Goal: Transaction & Acquisition: Purchase product/service

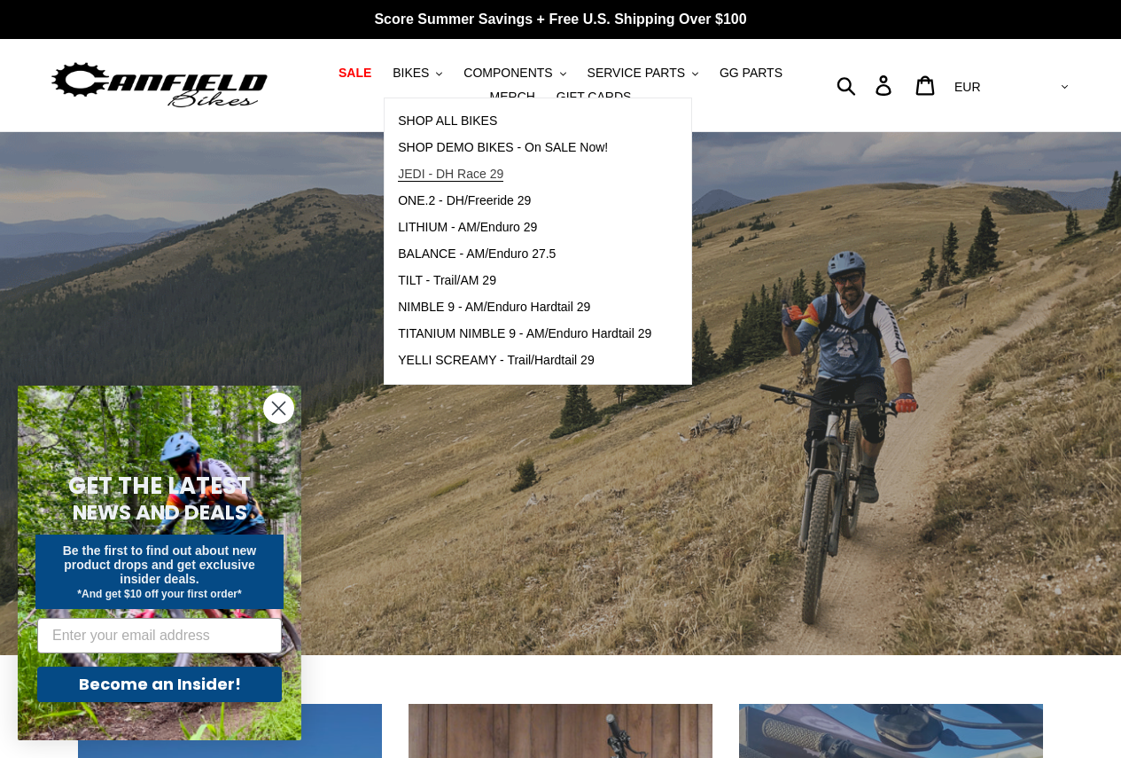
click at [441, 174] on span "JEDI - DH Race 29" at bounding box center [450, 174] width 105 height 15
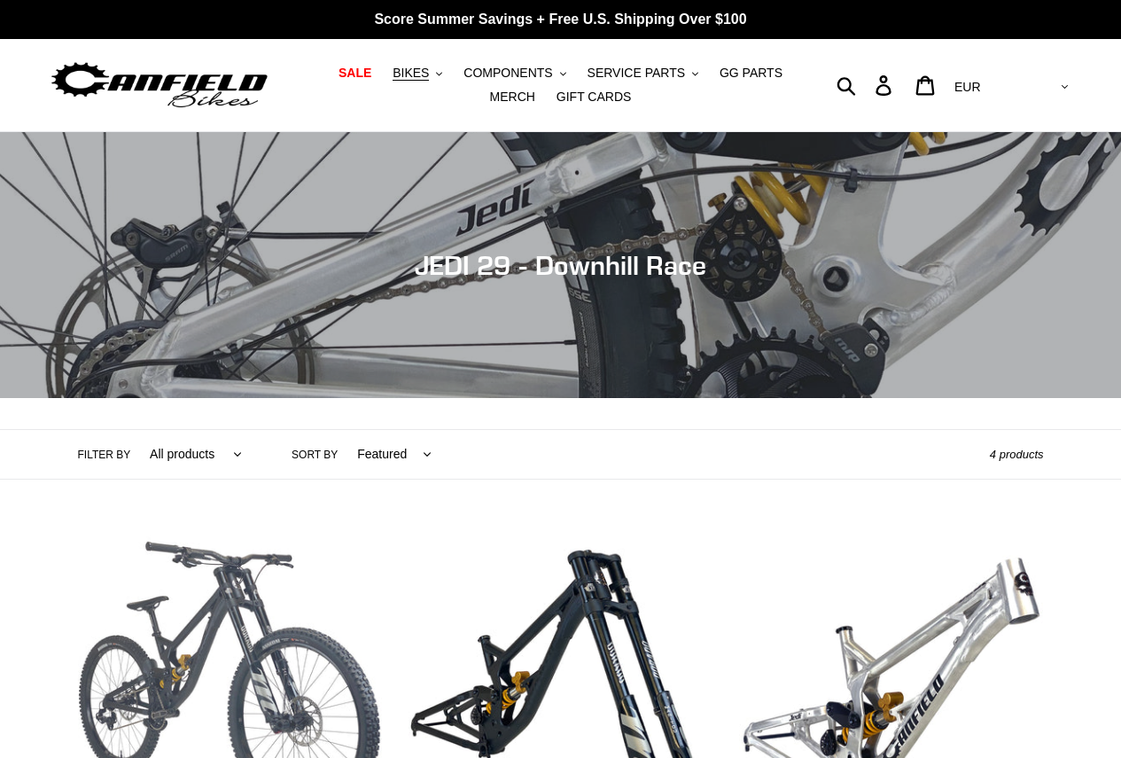
click at [170, 528] on link "JEDI 29 - Complete Bike" at bounding box center [230, 714] width 304 height 373
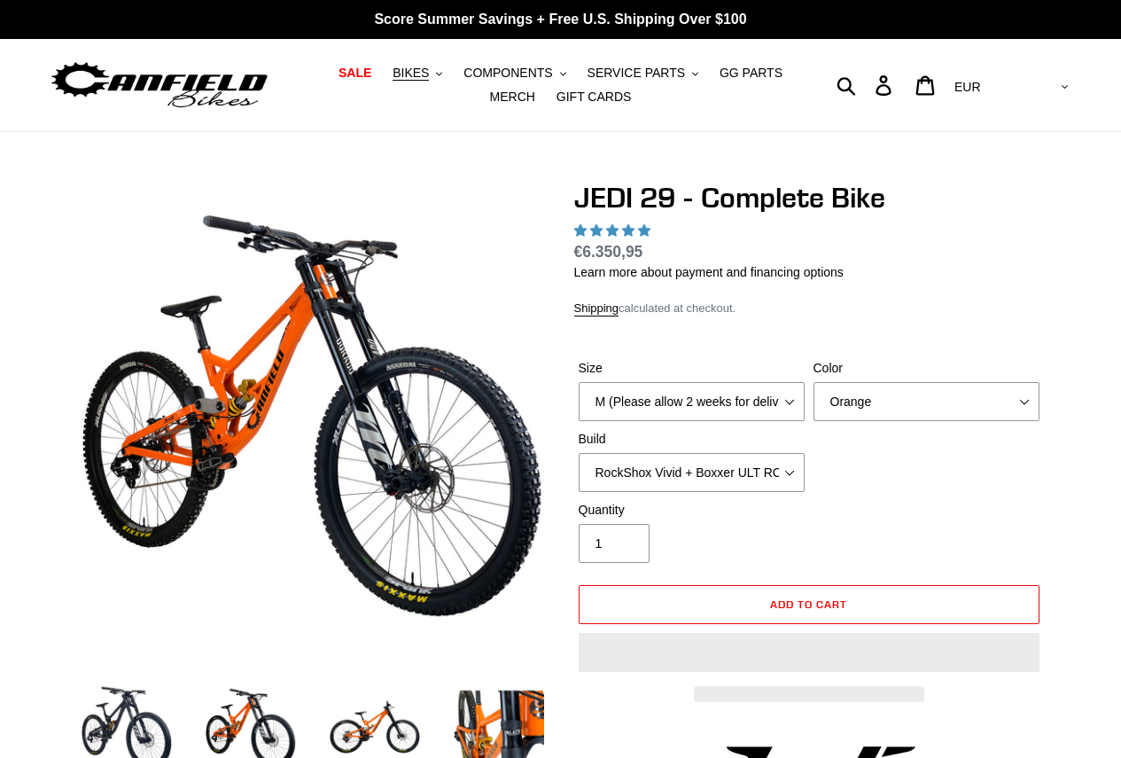
scroll to position [47, 0]
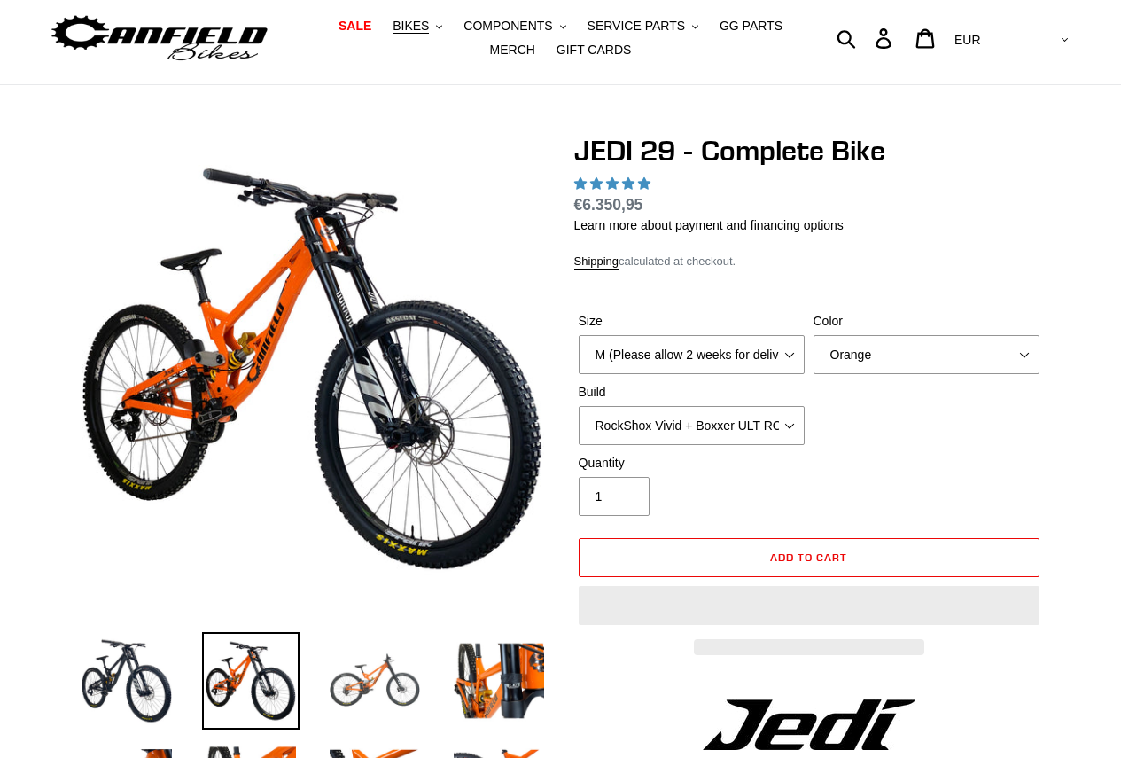
click at [386, 632] on img at bounding box center [374, 680] width 97 height 97
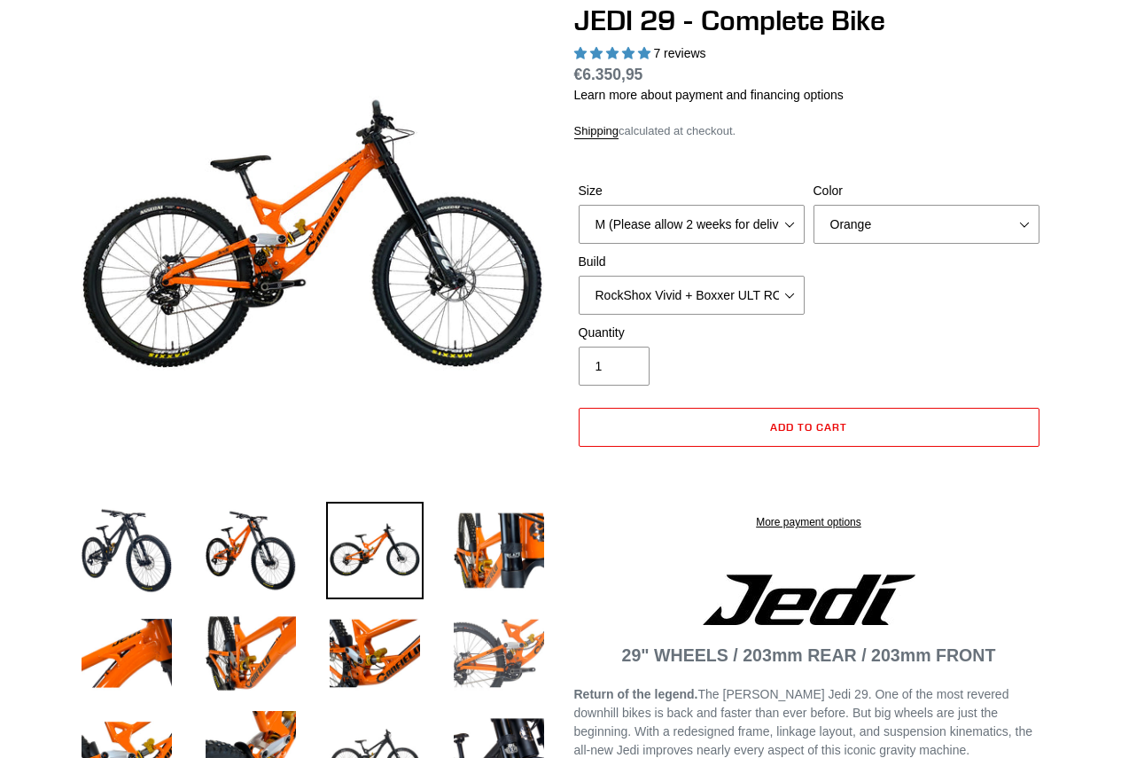
scroll to position [0, 0]
select select "highest-rating"
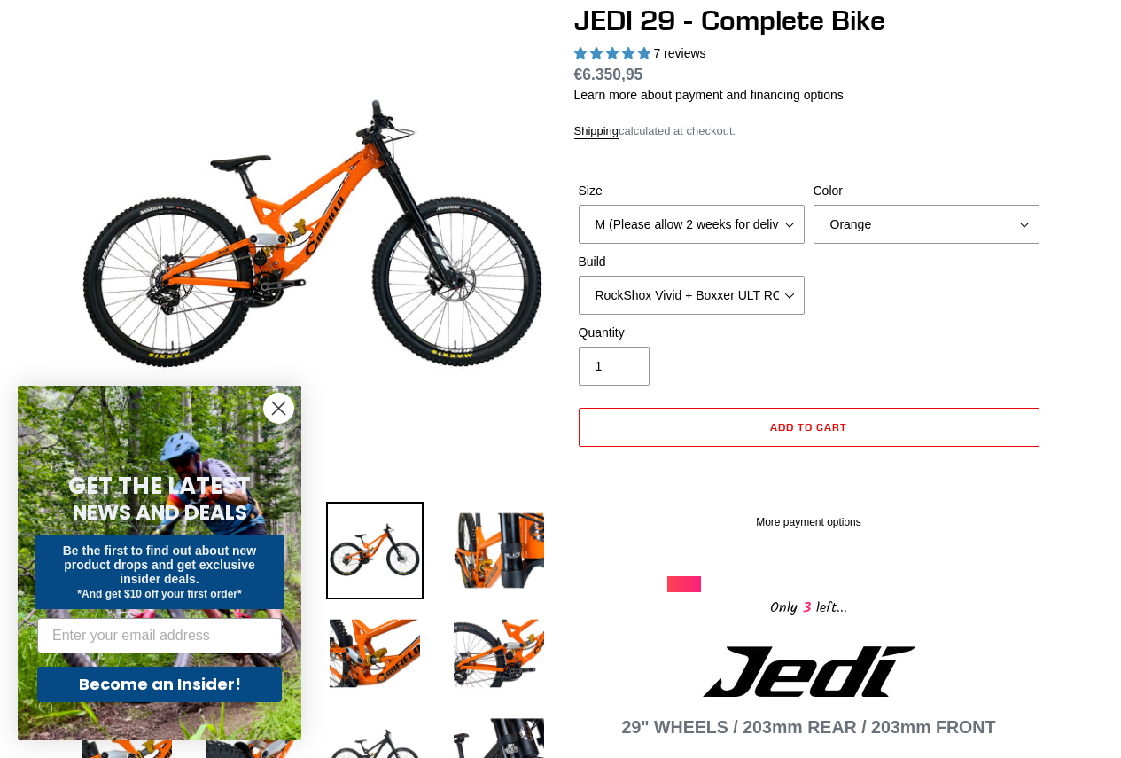
click at [280, 426] on form "GET THE LATEST NEWS AND DEALS Be the first to find out about new product drops …" at bounding box center [160, 563] width 284 height 354
click at [278, 404] on circle "Close dialog" at bounding box center [278, 407] width 29 height 29
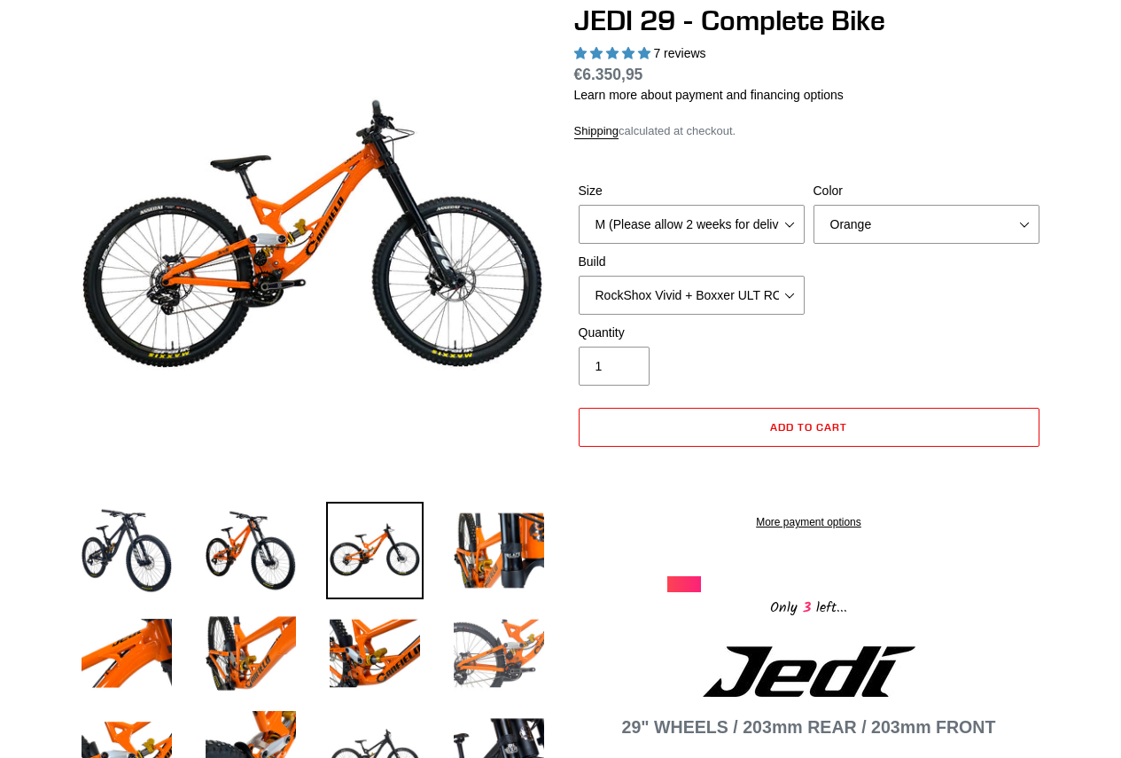
click at [507, 638] on img at bounding box center [498, 652] width 97 height 97
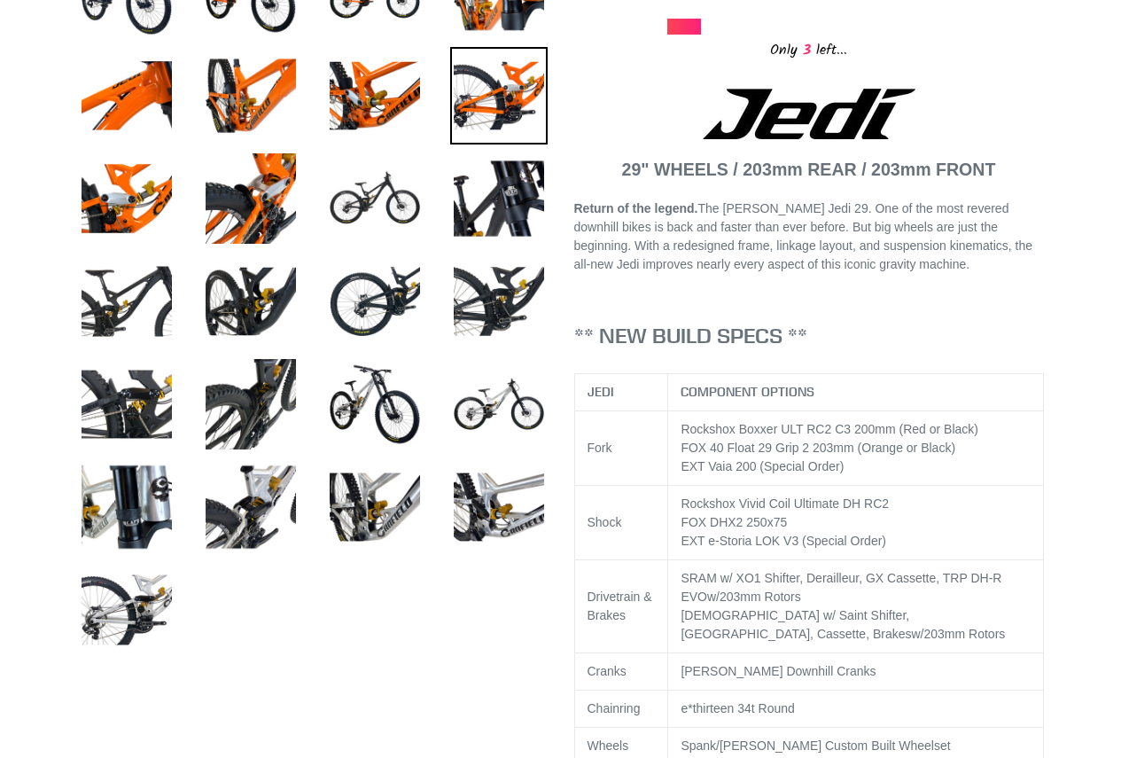
scroll to position [798, 0]
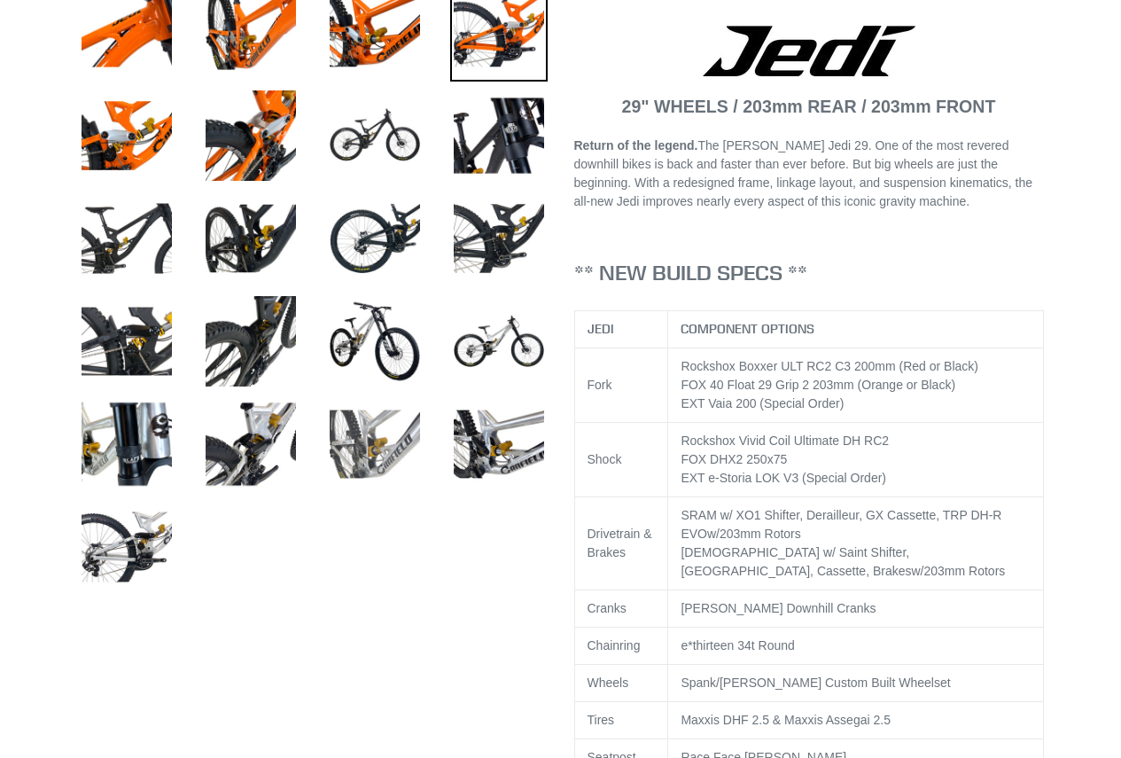
click at [392, 471] on img at bounding box center [374, 443] width 97 height 97
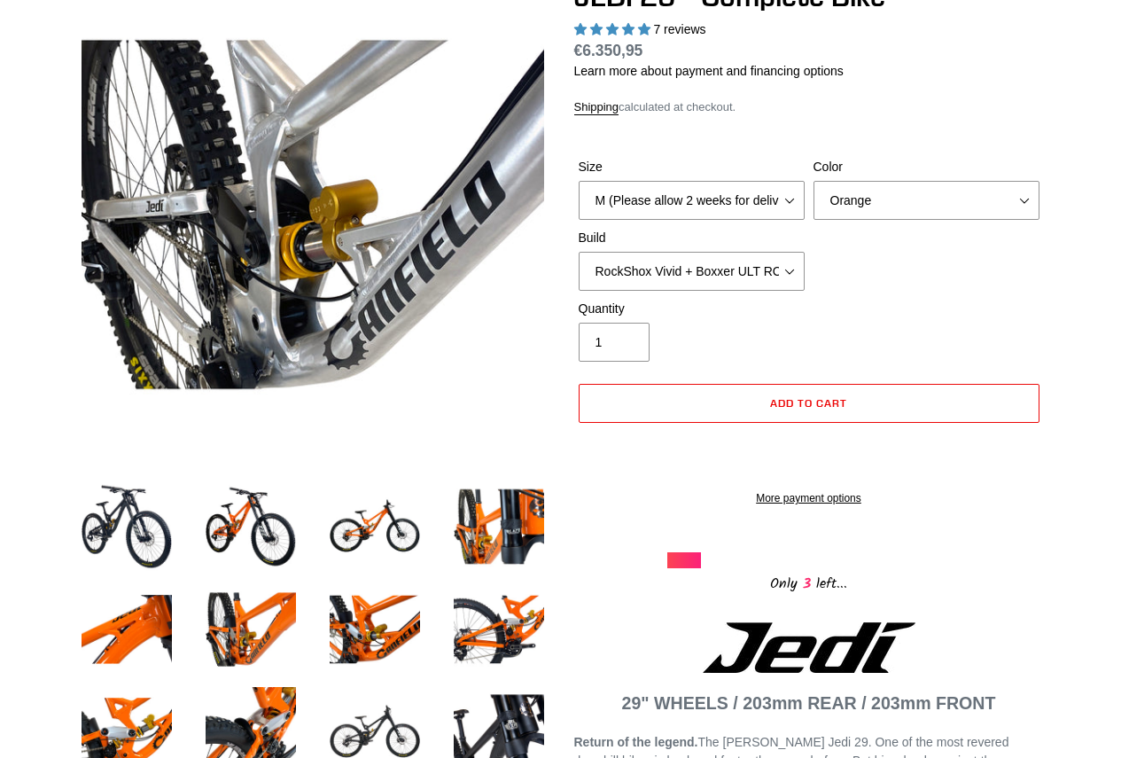
scroll to position [177, 0]
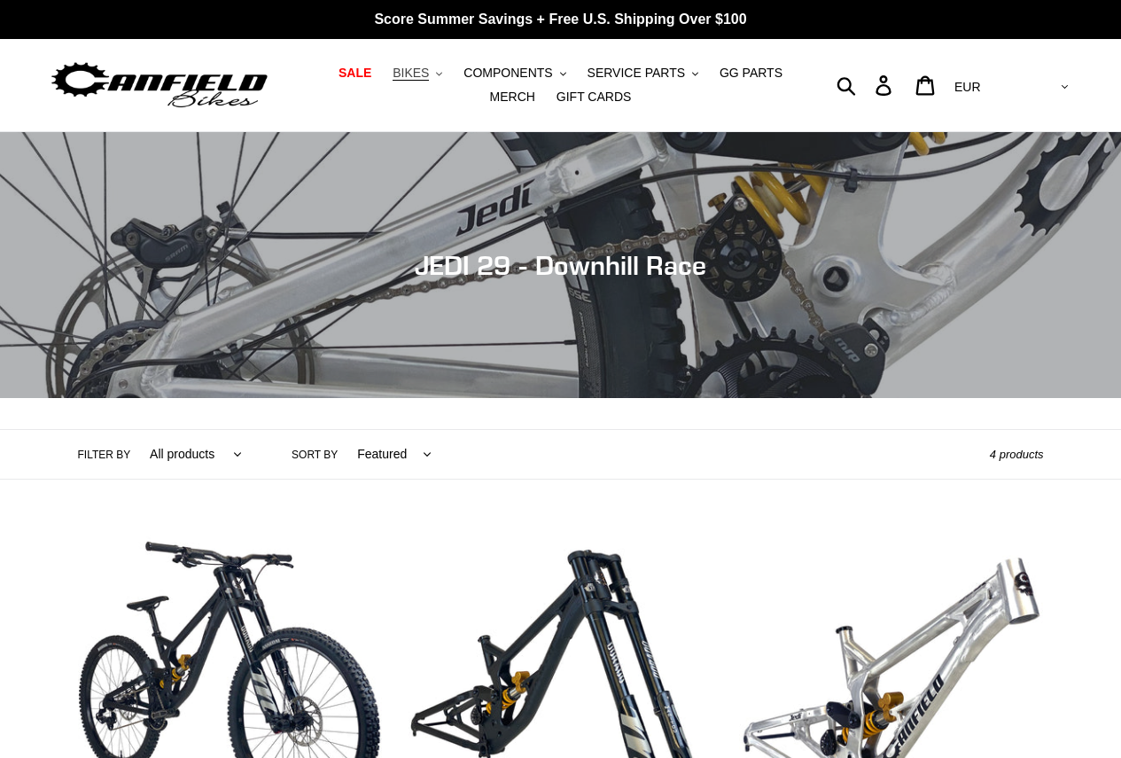
click at [397, 80] on span "BIKES" at bounding box center [411, 73] width 36 height 15
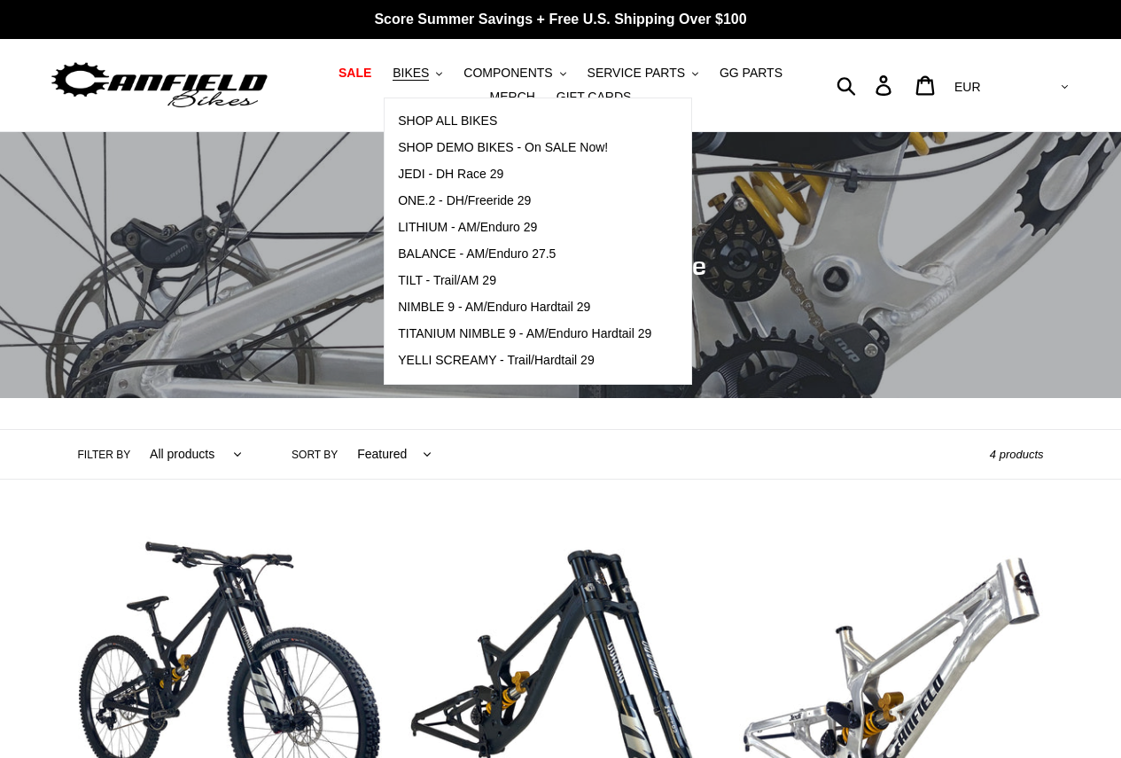
click at [802, 489] on div "Collection: JEDI 29 - Downhill Race Filter by All products 29er BFCM23 BFCM24 D…" at bounding box center [560, 728] width 1121 height 1192
